Goal: Information Seeking & Learning: Find specific fact

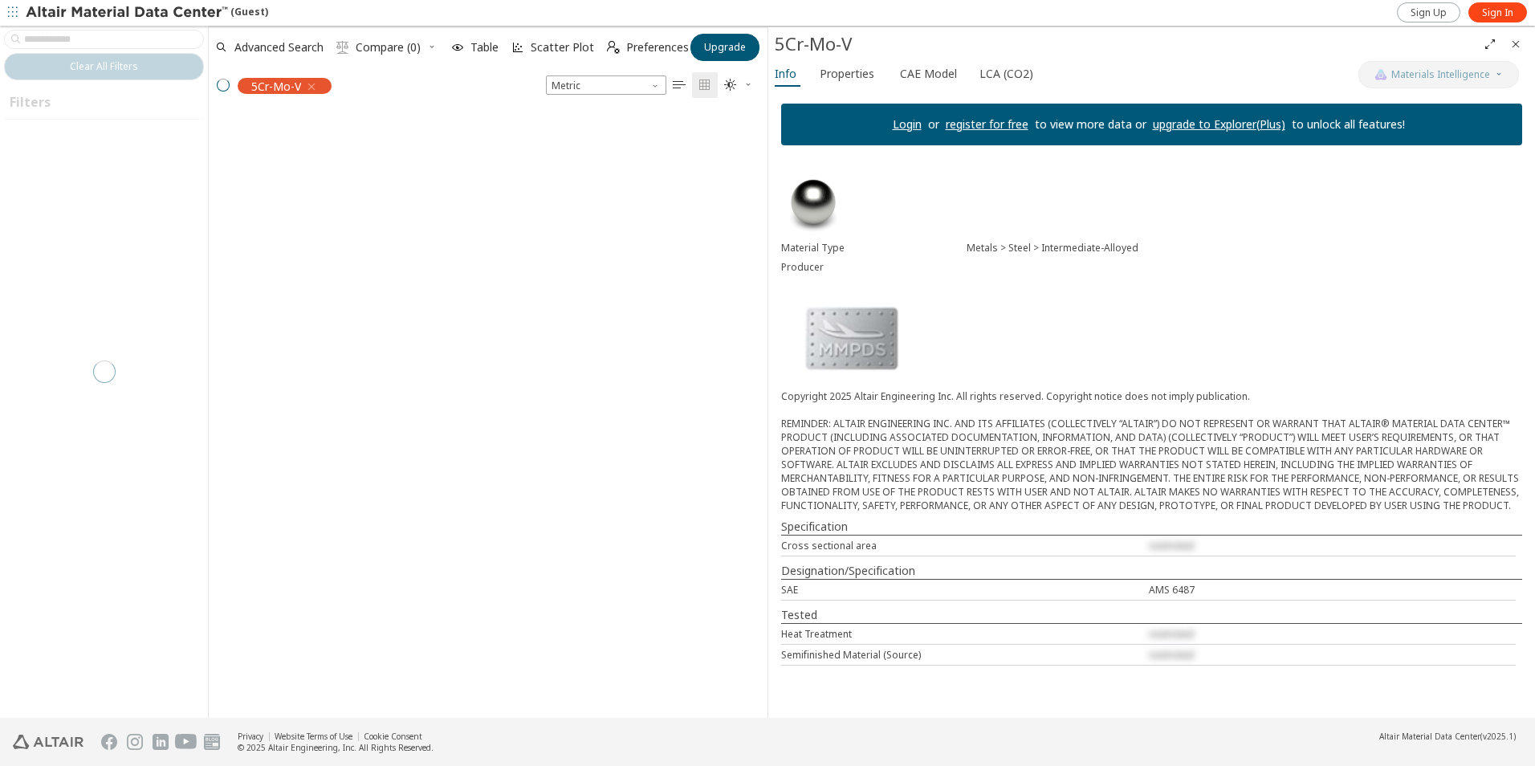
scroll to position [604, 547]
drag, startPoint x: 1137, startPoint y: 582, endPoint x: 1109, endPoint y: 589, distance: 29.0
click at [1109, 589] on div "SAE AMS 6487" at bounding box center [1148, 589] width 734 height 21
